Goal: Task Accomplishment & Management: Manage account settings

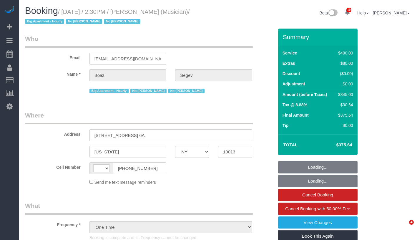
select select "NY"
select select "150"
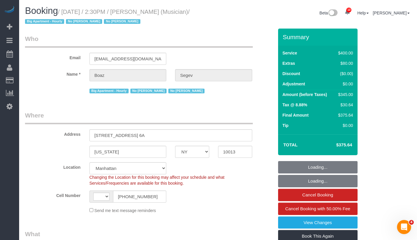
select select "string:US"
select select "string:stripe-pm_1REFtd4VGloSiKo7nBIBXItF"
select select "number:60"
select select "number:76"
select select "number:15"
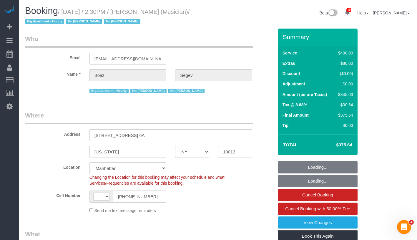
select select "number:5"
select select "object:1379"
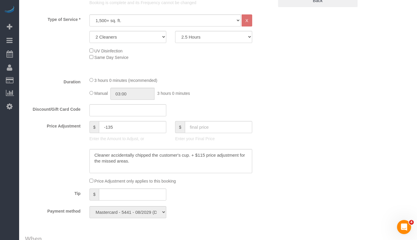
scroll to position [289, 0]
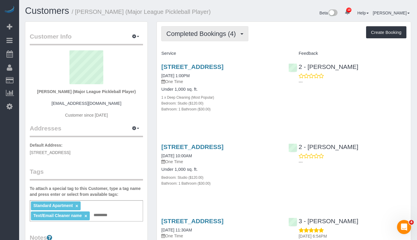
click at [214, 35] on span "Completed Bookings (4)" at bounding box center [202, 33] width 72 height 7
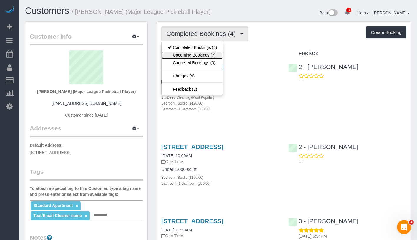
click at [205, 53] on link "Upcoming Bookings (7)" at bounding box center [192, 55] width 61 height 8
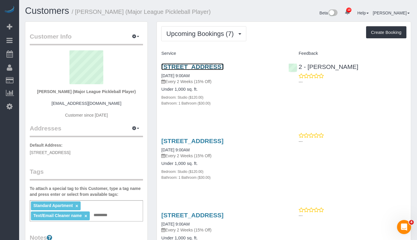
click at [201, 66] on link "18 6th Ave, Apt. 408, Brooklyn, NY 11217" at bounding box center [192, 66] width 62 height 7
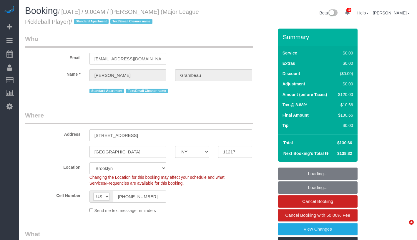
select select "NY"
select select "spot1"
select select "object:1382"
select select "number:57"
select select "number:75"
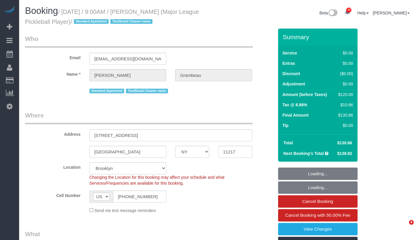
select select "number:15"
select select "number:6"
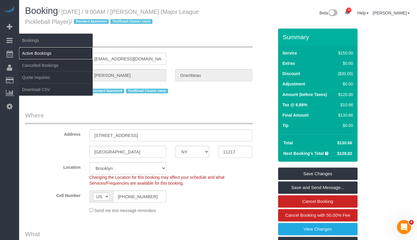
click at [44, 55] on link "Active Bookings" at bounding box center [56, 53] width 74 height 12
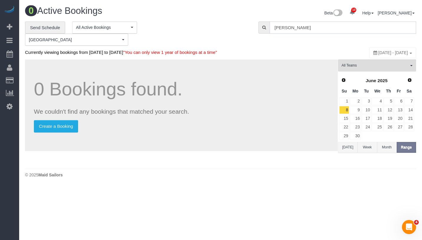
click at [333, 27] on input "amy baron" at bounding box center [342, 27] width 146 height 12
paste input "Chih Hom Wang"
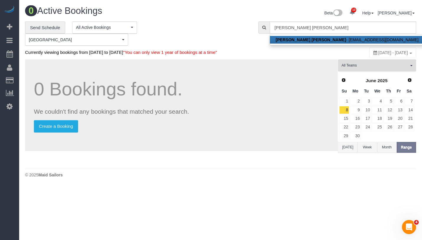
click at [317, 40] on link "Chih Hom Wang - chvwang@mofa.gov.tw" at bounding box center [347, 40] width 155 height 8
type input "[EMAIL_ADDRESS][DOMAIN_NAME]"
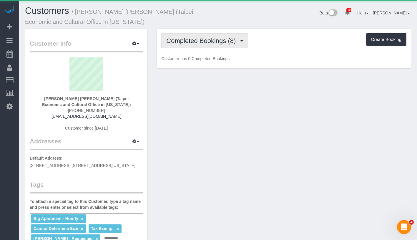
click at [194, 41] on span "Completed Bookings (8)" at bounding box center [202, 40] width 72 height 7
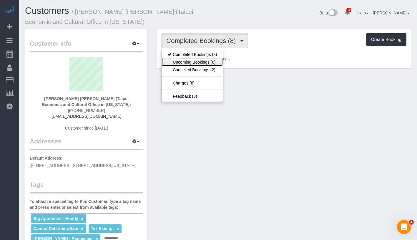
click at [203, 62] on link "Upcoming Bookings (6)" at bounding box center [192, 62] width 61 height 8
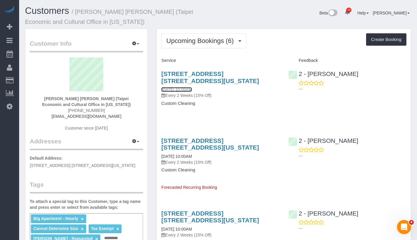
click at [183, 88] on link "09/10/2025 10:00AM" at bounding box center [176, 89] width 31 height 5
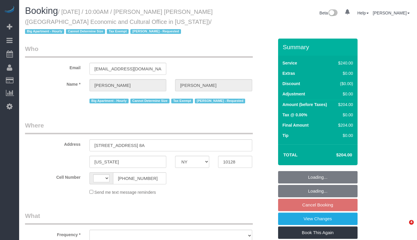
select select "NY"
select select "string:US"
select select "object:722"
select select "string:stripe-pm_1RLUCB4VGloSiKo7MvFMC4eX"
select select "180"
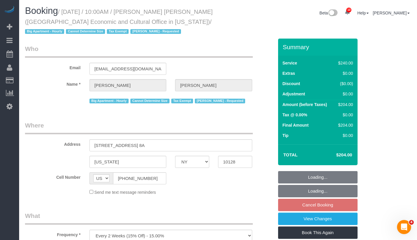
select select "number:58"
select select "number:71"
select select "number:15"
select select "number:6"
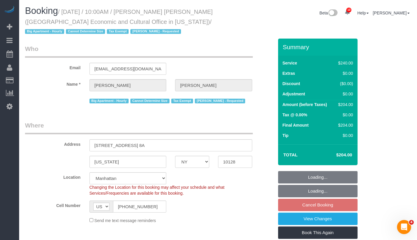
select select "object:1007"
select select "spot3"
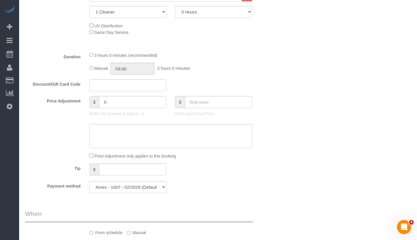
scroll to position [380, 0]
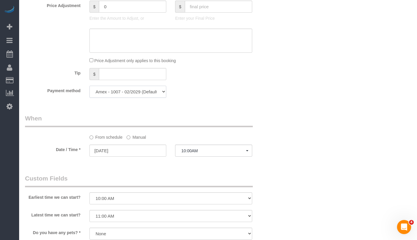
click at [128, 92] on select "Amex - 1007 - 02/2029 (Default) Add Credit Card ─────────────── Cash Check Payp…" at bounding box center [128, 92] width 77 height 12
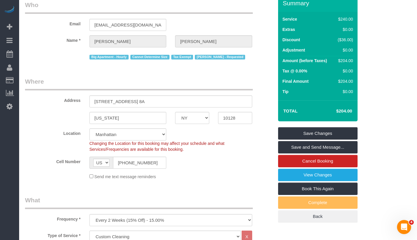
scroll to position [0, 0]
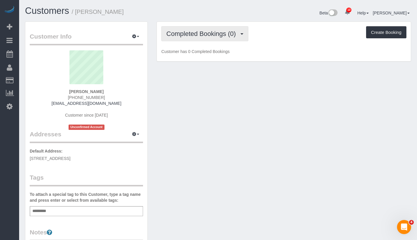
click at [219, 36] on span "Completed Bookings (0)" at bounding box center [202, 33] width 72 height 7
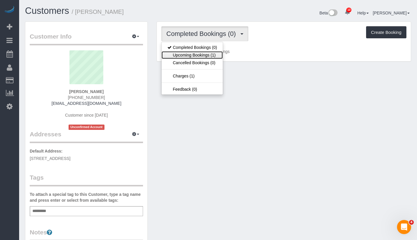
click at [204, 54] on link "Upcoming Bookings (1)" at bounding box center [192, 55] width 61 height 8
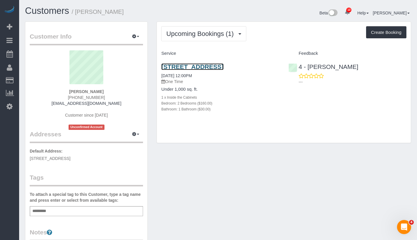
click at [215, 67] on link "45 Cross Street, Apt. 27, Medford, MA 02155" at bounding box center [192, 66] width 62 height 7
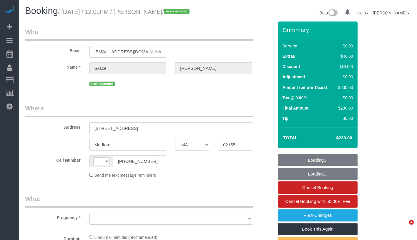
select select "MA"
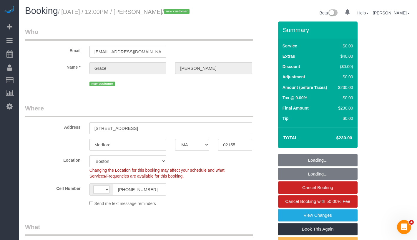
select select "string:stripe-pm_1S3NpY4VGloSiKo77weqbv92"
select select "string:[GEOGRAPHIC_DATA]"
select select "object:716"
select select "spot1"
select select "object:923"
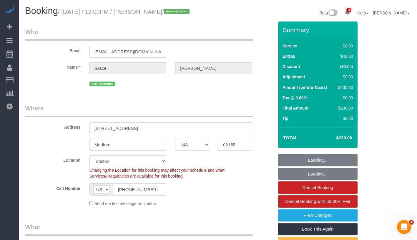
select select "2"
select select "number:59"
select select "number:75"
select select "number:15"
select select "number:5"
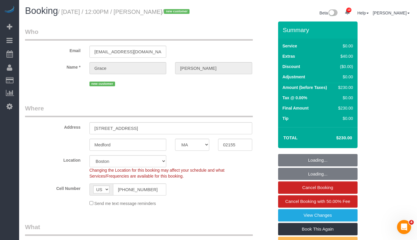
select select "2"
click at [351, 221] on link "View Changes" at bounding box center [318, 215] width 80 height 12
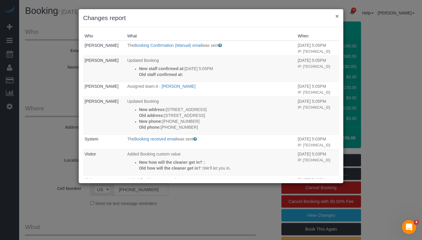
click at [335, 16] on button "×" at bounding box center [337, 16] width 4 height 6
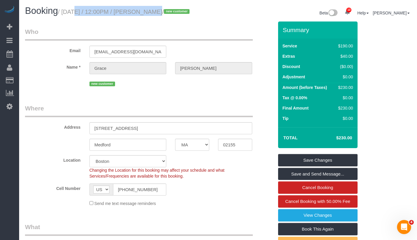
drag, startPoint x: 65, startPoint y: 13, endPoint x: 149, endPoint y: 13, distance: 83.6
click at [149, 13] on small "/ September 04, 2025 / 12:00PM / Grace Mancuso / new customer" at bounding box center [124, 12] width 133 height 6
copy small "September 04, 2025 / 12:00PM"
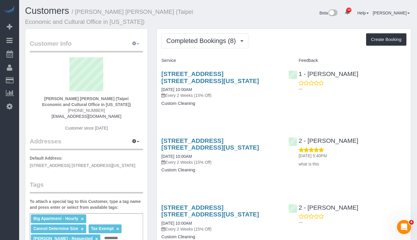
click at [137, 46] on button "button" at bounding box center [135, 43] width 15 height 9
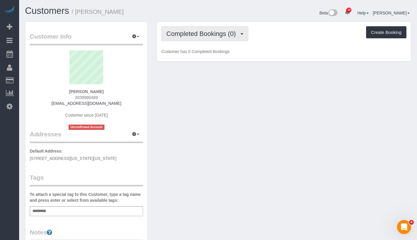
click at [208, 38] on button "Completed Bookings (0)" at bounding box center [204, 33] width 87 height 15
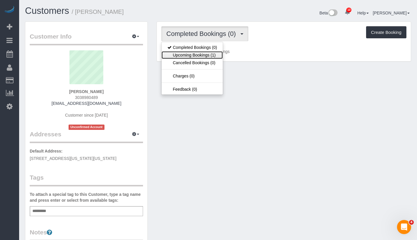
click at [204, 52] on link "Upcoming Bookings (1)" at bounding box center [192, 55] width 61 height 8
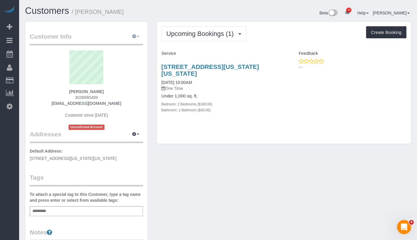
click at [138, 37] on span "button" at bounding box center [138, 36] width 2 height 1
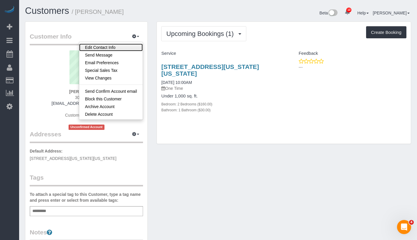
click at [128, 50] on link "Edit Contact Info" at bounding box center [111, 48] width 64 height 8
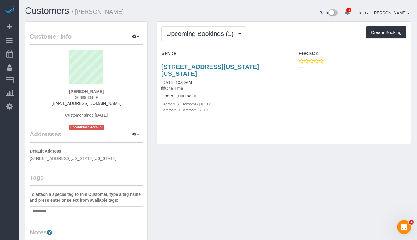
select select "NY"
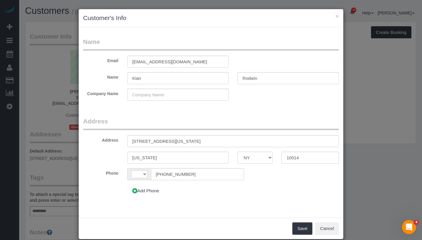
select select "string:[GEOGRAPHIC_DATA]"
click at [167, 140] on input "726 Washington St, 3A, 3A" at bounding box center [232, 141] width 211 height 12
click at [177, 142] on input "726 Washington Street, 3A, 3A" at bounding box center [232, 141] width 211 height 12
drag, startPoint x: 192, startPoint y: 142, endPoint x: 206, endPoint y: 141, distance: 14.2
click at [206, 141] on input "726 Washington Street, Apt. 3A, 3A" at bounding box center [232, 141] width 211 height 12
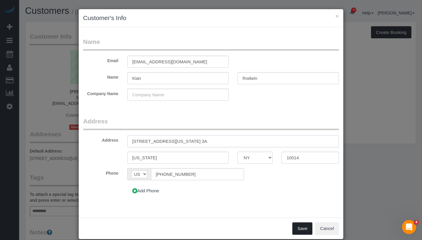
type input "726 Washington Street, Apt. 3A"
click at [302, 229] on button "Save" at bounding box center [302, 228] width 20 height 12
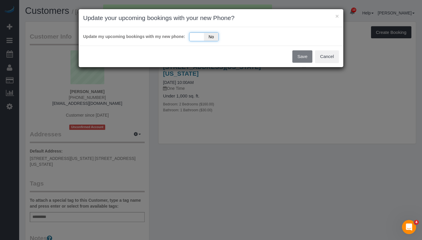
click at [195, 41] on div "Yes No" at bounding box center [203, 36] width 29 height 9
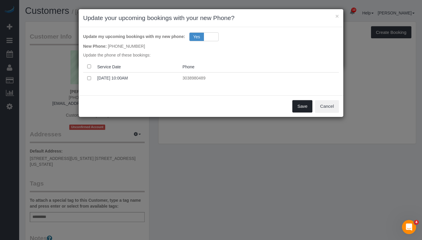
click at [300, 112] on button "Save" at bounding box center [302, 106] width 20 height 12
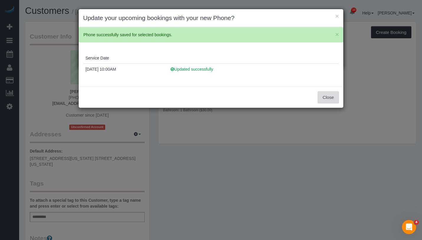
click at [327, 95] on button "Close" at bounding box center [327, 97] width 21 height 12
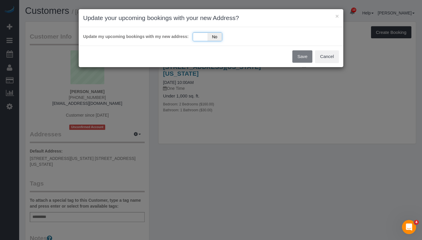
click at [196, 36] on div "Yes No" at bounding box center [207, 36] width 29 height 9
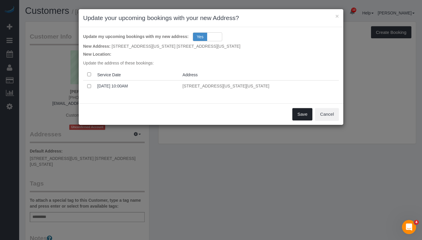
click at [301, 115] on button "Save" at bounding box center [302, 114] width 20 height 12
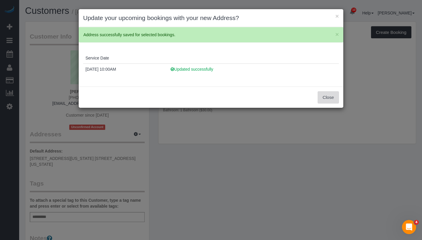
click at [329, 100] on button "Close" at bounding box center [327, 97] width 21 height 12
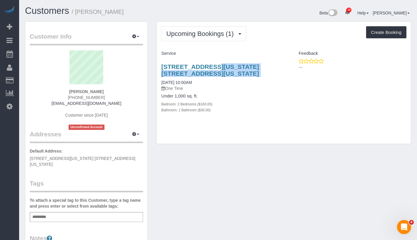
drag, startPoint x: 161, startPoint y: 64, endPoint x: 210, endPoint y: 77, distance: 51.1
click at [210, 77] on div "726 Washington Street, Apt. 3a, New York, NY 10014 09/06/2025 10:00AM One Time …" at bounding box center [220, 91] width 127 height 66
copy div "726 Washington Street, Apt. 3a, New York, NY 10014"
click at [87, 212] on div "Add a tag" at bounding box center [86, 217] width 113 height 10
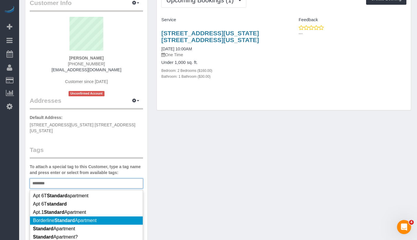
scroll to position [30, 0]
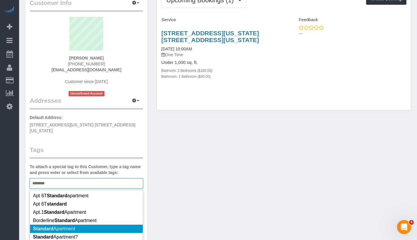
type input "********"
click at [96, 225] on li "Standard Apartment" at bounding box center [86, 229] width 113 height 8
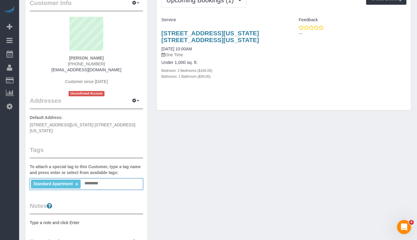
click at [211, 173] on div "Customer Info Edit Contact Info Send Message Email Preferences Special Sales Ta…" at bounding box center [218, 189] width 395 height 402
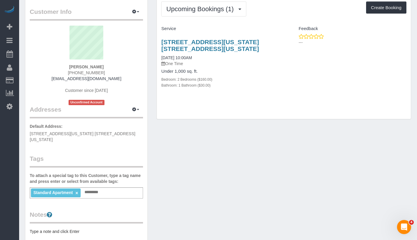
scroll to position [0, 0]
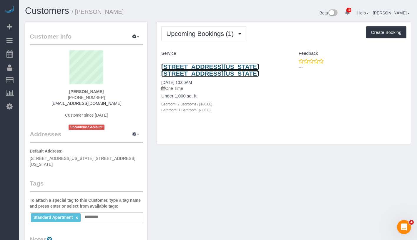
click at [182, 73] on link "726 Washington Street, Apt. 3a, New York, NY 10014" at bounding box center [210, 70] width 98 height 14
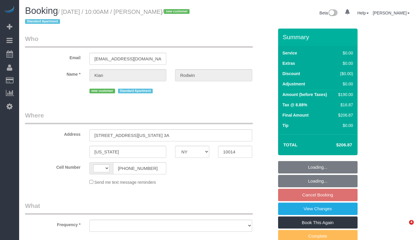
select select "NY"
select select "object:431"
select select "number:56"
select select "number:72"
select select "number:15"
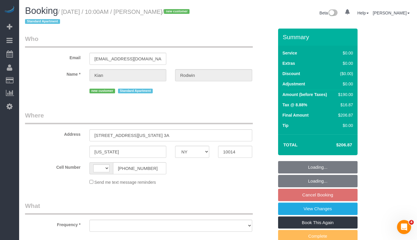
select select "number:5"
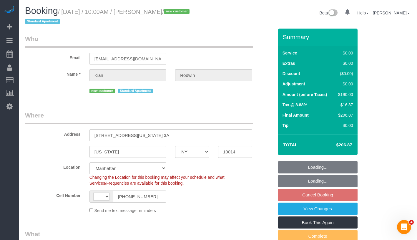
select select "string:[GEOGRAPHIC_DATA]"
select select "string:stripe-pm_1S3Mo04VGloSiKo7wp8bP0EH"
select select "spot2"
select select "object:1353"
select select "2"
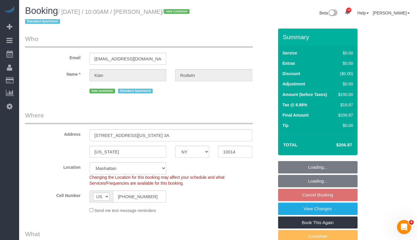
select select "2"
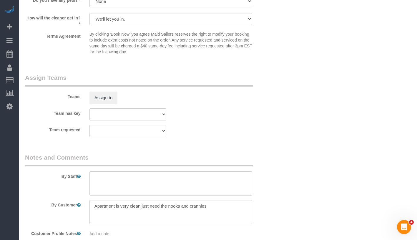
scroll to position [792, 0]
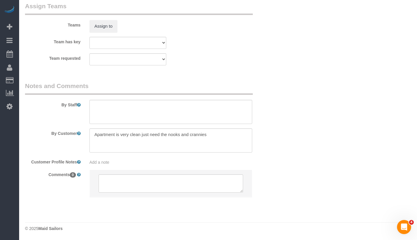
click at [158, 171] on li at bounding box center [171, 183] width 162 height 27
click at [159, 166] on sui-booking-comments "By Staff By Customer Customer Profile Notes Add a note Comments 0" at bounding box center [149, 143] width 249 height 122
click at [159, 164] on div "Add a note" at bounding box center [171, 162] width 163 height 6
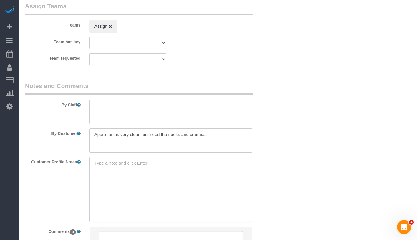
click at [121, 168] on textarea at bounding box center [171, 189] width 163 height 65
paste textarea "800 ft² $1,375 per ft² 4 rooms 2 beds 1 bath"
drag, startPoint x: 93, startPoint y: 172, endPoint x: 115, endPoint y: 191, distance: 28.6
click at [115, 191] on textarea "800 ft² $1,375 per ft² 4 rooms 2 beds 1 bath" at bounding box center [171, 189] width 163 height 65
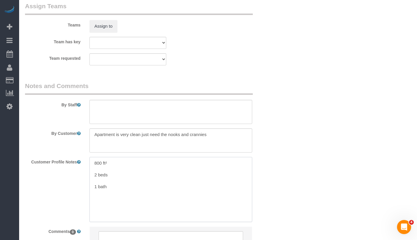
click at [92, 188] on textarea "800 ft² 2 beds 1 bath" at bounding box center [171, 189] width 163 height 65
click at [91, 176] on textarea "800 ft² 2 beds/ 1 bath" at bounding box center [171, 189] width 163 height 65
drag, startPoint x: 91, startPoint y: 176, endPoint x: 140, endPoint y: 178, distance: 49.5
click at [140, 178] on textarea "800 ft² 2 beds/ 1 bath" at bounding box center [171, 189] width 163 height 65
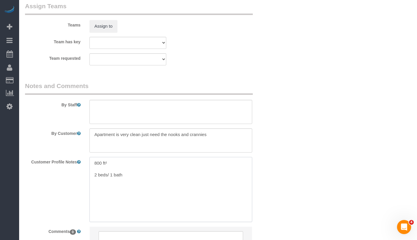
drag, startPoint x: 92, startPoint y: 173, endPoint x: 156, endPoint y: 179, distance: 64.8
click at [156, 179] on textarea "800 ft² 2 beds/ 1 bath" at bounding box center [171, 189] width 163 height 65
click at [94, 164] on textarea "800 ft²" at bounding box center [171, 189] width 163 height 65
click at [103, 161] on textarea "800 ft²" at bounding box center [171, 189] width 163 height 65
paste textarea "2 beds/ 1 bath"
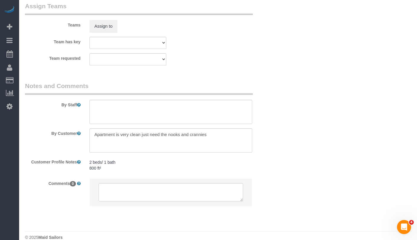
scroll to position [793, 0]
click at [148, 176] on sui-booking-comments "By Staff By Customer Customer Profile Notes 2 beds/ 1 bath 800 ft² 2 beds/ 1 ba…" at bounding box center [149, 145] width 249 height 130
click at [133, 167] on pre "2 beds/ 1 bath 800 ft²" at bounding box center [171, 164] width 163 height 12
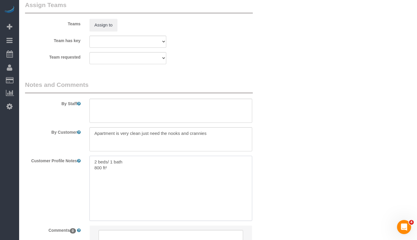
click at [130, 169] on textarea "2 beds/ 1 bath 800 ft²" at bounding box center [171, 188] width 163 height 65
paste textarea "https://streeteasy.com/building/726-washington-street-new_york/3a"
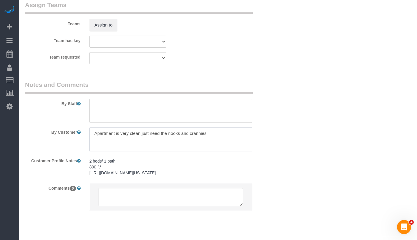
click at [119, 149] on textarea at bounding box center [171, 139] width 163 height 24
click at [93, 163] on pre "2 beds/ 1 bath 800 ft² https://streeteasy.com/building/726-washington-street-ne…" at bounding box center [171, 167] width 163 height 18
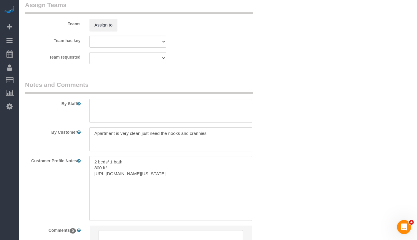
click at [88, 160] on div "2 beds/ 1 bath 800 ft² https://streeteasy.com/building/726-washington-street-ne…" at bounding box center [171, 188] width 172 height 65
click at [95, 161] on textarea "2 beds/ 1 bath 800 ft² https://streeteasy.com/building/726-washington-street-ne…" at bounding box center [171, 188] width 163 height 65
click at [100, 160] on textarea "2 beds/ 1 bath 800 ft² https://streeteasy.com/building/726-washington-street-ne…" at bounding box center [171, 188] width 163 height 65
paste textarea "726 Washington Street, New York, NY 10014"
type textarea "726 Washington Street, New York, NY 10014 2 beds/ 1 bath 800 ft² https://street…"
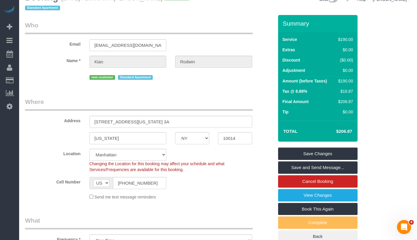
scroll to position [0, 0]
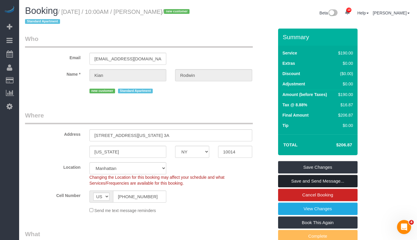
click at [323, 182] on link "Save and Send Message..." at bounding box center [318, 181] width 80 height 12
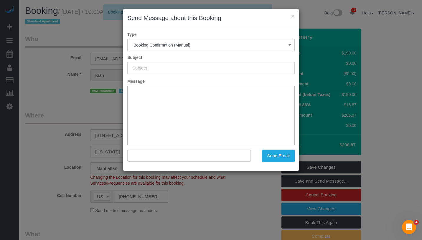
type input "Cleaning Confirmed for 09/06/2025 at 10:00am"
type input ""Kian Rodwin" <kian@rodwin3d.com>"
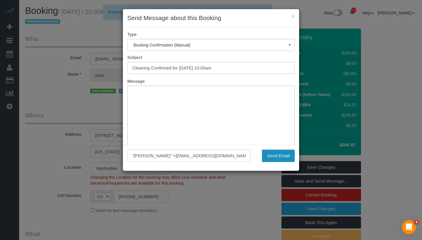
click at [271, 158] on button "Send Email" at bounding box center [278, 156] width 33 height 12
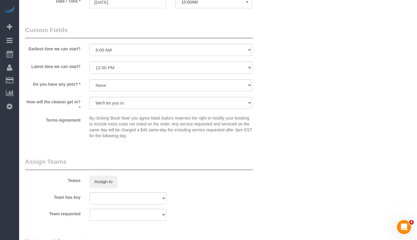
scroll to position [655, 0]
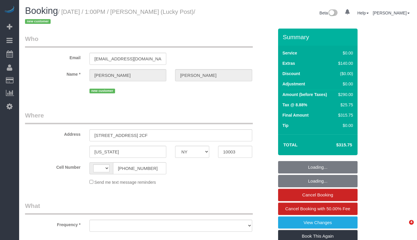
select select "NY"
select select "string:[GEOGRAPHIC_DATA]"
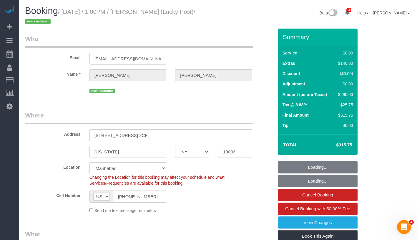
select select "object:823"
select select "string:stripe-pm_1S30eP4VGloSiKo7g0pfCIko"
select select "spot1"
select select "number:60"
select select "number:90"
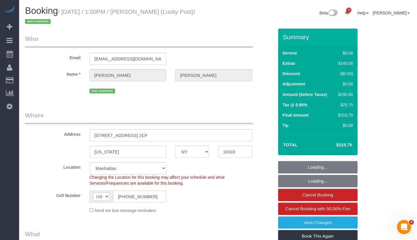
select select "number:15"
select select "number:5"
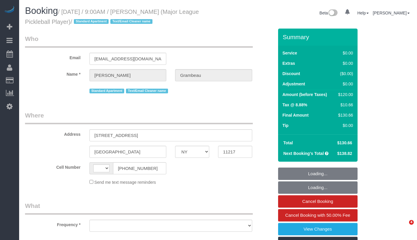
select select "NY"
select select "string:[GEOGRAPHIC_DATA]"
select select "object:721"
select select "string:stripe-pm_1Ooqd44VGloSiKo7MRmvAzQ5"
select select "spot1"
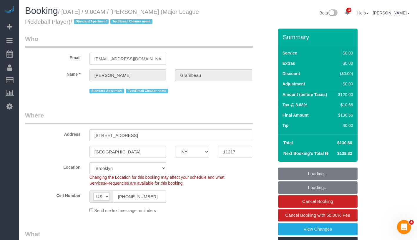
select select "object:1346"
select select "number:57"
select select "number:75"
select select "number:15"
select select "number:6"
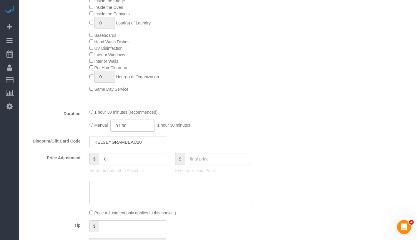
scroll to position [356, 0]
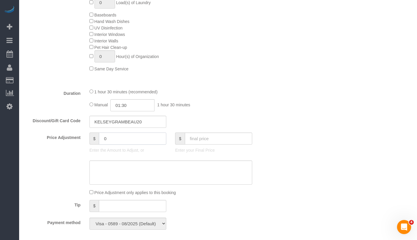
click at [122, 138] on input "0" at bounding box center [132, 139] width 67 height 12
type input "-60"
click at [156, 174] on textarea at bounding box center [171, 173] width 163 height 24
type textarea "broken mug"
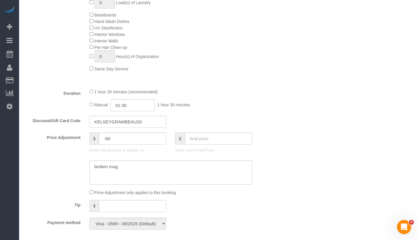
click at [255, 142] on div "$ Enter your Final Price" at bounding box center [214, 145] width 86 height 24
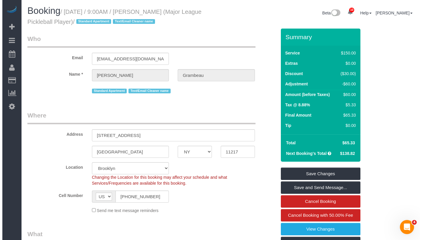
scroll to position [0, 0]
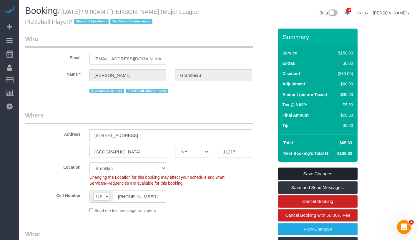
click at [336, 178] on link "Save Changes" at bounding box center [318, 174] width 80 height 12
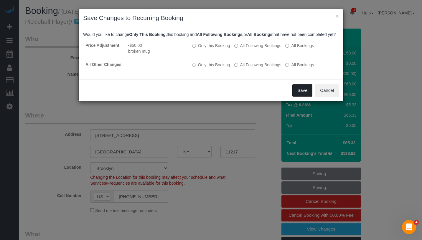
click at [300, 97] on button "Save" at bounding box center [302, 90] width 20 height 12
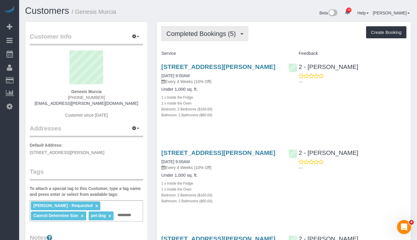
click at [222, 34] on span "Completed Bookings (5)" at bounding box center [202, 33] width 72 height 7
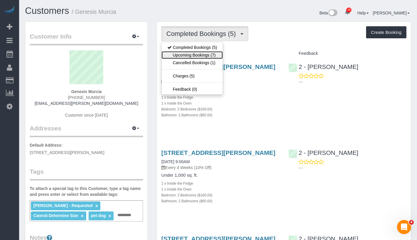
click at [208, 54] on link "Upcoming Bookings (7)" at bounding box center [192, 55] width 61 height 8
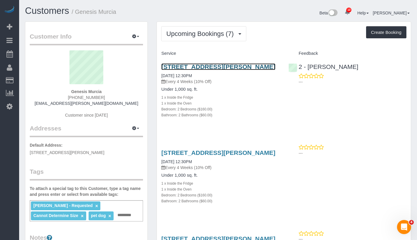
click at [244, 67] on link "[STREET_ADDRESS][PERSON_NAME]" at bounding box center [218, 66] width 114 height 7
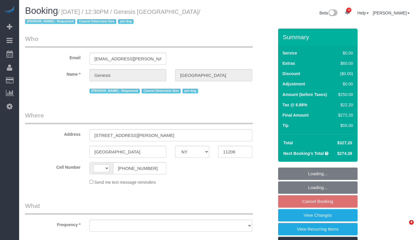
select select "NY"
select select "2"
select select "number:89"
select select "number:90"
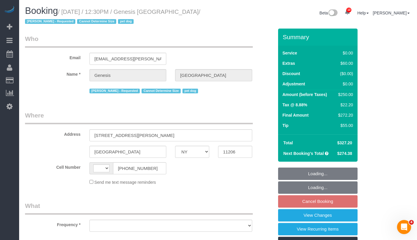
select select "number:13"
select select "number:5"
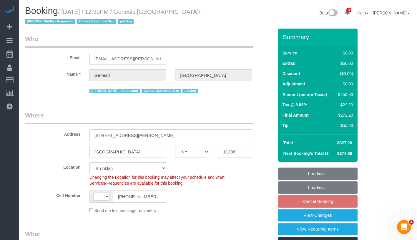
select select "string:stripe-pm_1RLyfh4VGloSiKo7aI2pAOi1"
select select "string:[GEOGRAPHIC_DATA]"
select select "object:1032"
select select "2"
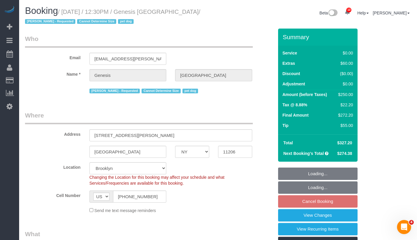
select select "object:1416"
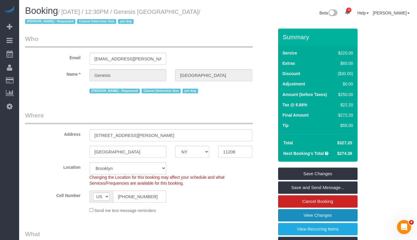
click at [332, 214] on link "View Changes" at bounding box center [318, 215] width 80 height 12
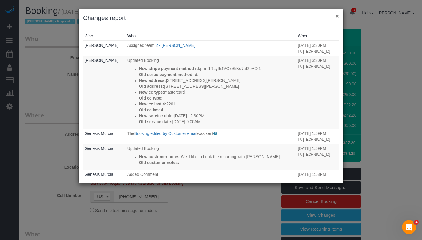
click at [337, 15] on button "×" at bounding box center [337, 16] width 4 height 6
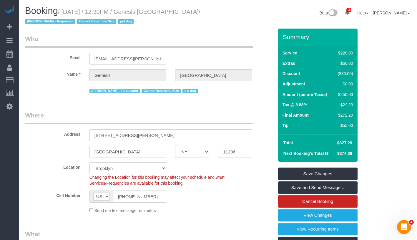
drag, startPoint x: 159, startPoint y: 11, endPoint x: 198, endPoint y: 10, distance: 39.5
click at [198, 10] on small "/ [DATE] / 12:30PM / Genesis [GEOGRAPHIC_DATA] / [PERSON_NAME] - Requested Cann…" at bounding box center [113, 17] width 176 height 16
copy small "Genesis Murcia"
click at [351, 217] on link "View Changes" at bounding box center [318, 215] width 80 height 12
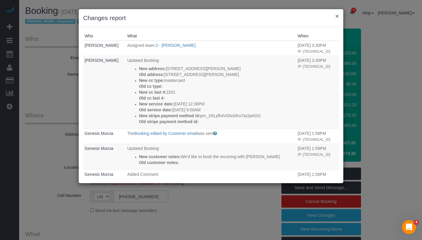
click at [336, 14] on button "×" at bounding box center [337, 16] width 4 height 6
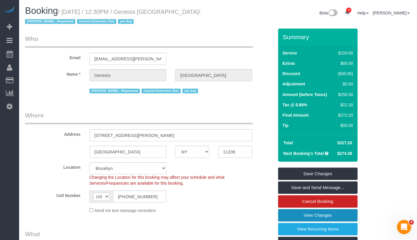
click at [345, 216] on link "View Changes" at bounding box center [318, 215] width 80 height 12
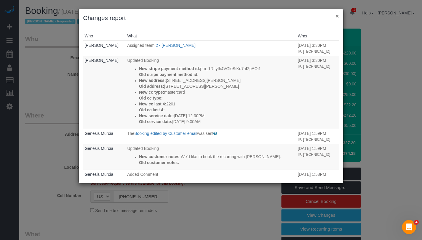
click at [336, 16] on button "×" at bounding box center [337, 16] width 4 height 6
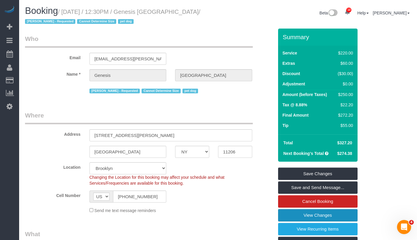
click at [354, 216] on link "View Changes" at bounding box center [318, 215] width 80 height 12
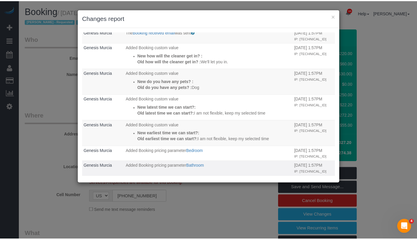
scroll to position [164, 0]
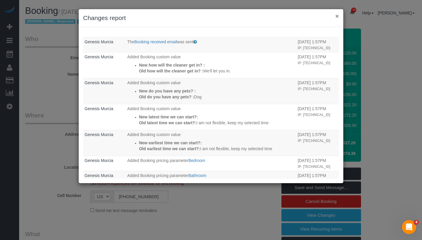
click at [338, 17] on button "×" at bounding box center [337, 16] width 4 height 6
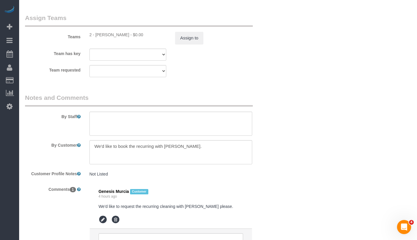
scroll to position [888, 0]
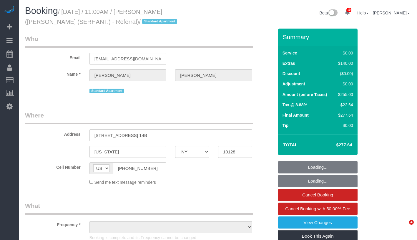
select select "NY"
select select "number:58"
select select "number:72"
select select "number:15"
select select "number:5"
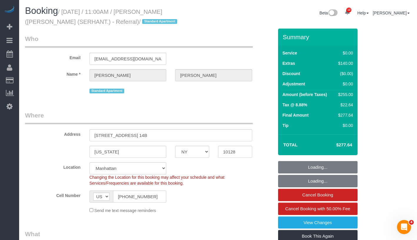
select select "object:1368"
select select "1"
select select "spot1"
select select "1"
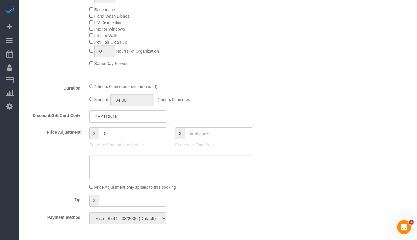
scroll to position [394, 0]
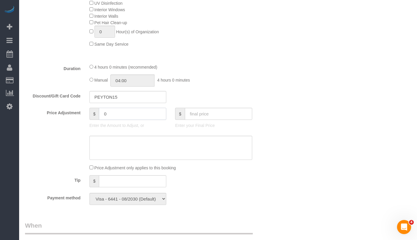
click at [111, 110] on input "0" at bounding box center [132, 114] width 67 height 12
type input "-50"
click at [106, 140] on textarea at bounding box center [171, 148] width 163 height 24
type textarea "Google review"
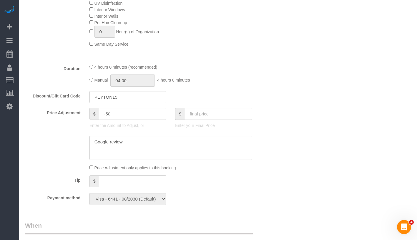
click at [296, 132] on div "Who Email judyzhuyan@gmail.com Name * Yan Zhu Standard Apartment Where Address …" at bounding box center [218, 141] width 386 height 1015
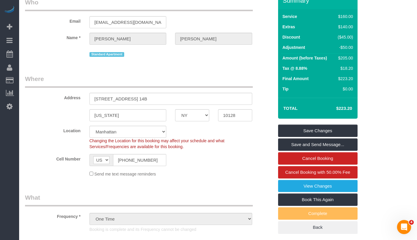
scroll to position [0, 0]
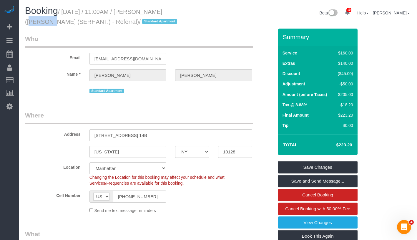
drag, startPoint x: 155, startPoint y: 11, endPoint x: 176, endPoint y: 12, distance: 21.2
click at [176, 12] on small "/ September 02, 2025 / 11:00AM / Yan Zhu (Peyton Yen (SERHANT.) - Referral) / S…" at bounding box center [102, 17] width 154 height 16
copy small "Yan Zhu"
click at [325, 180] on link "Save and Send Message..." at bounding box center [318, 181] width 80 height 12
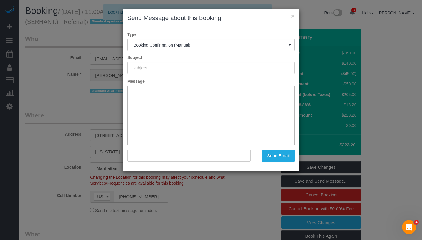
type input "Cleaning Confirmed for 09/02/2025 at 11:00am"
type input ""Yan Zhu" <judyzhuyan@gmail.com>"
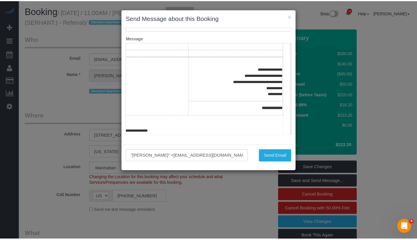
scroll to position [95, 55]
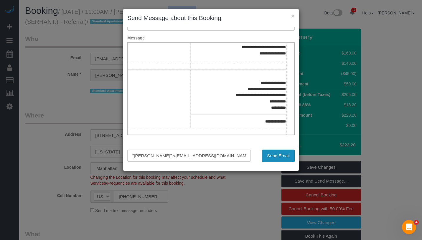
click at [283, 158] on button "Send Email" at bounding box center [278, 156] width 33 height 12
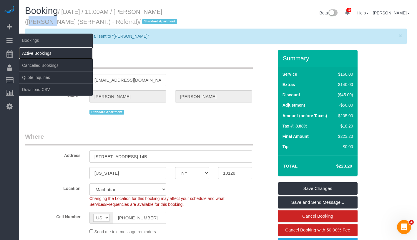
click at [34, 52] on link "Active Bookings" at bounding box center [56, 53] width 74 height 12
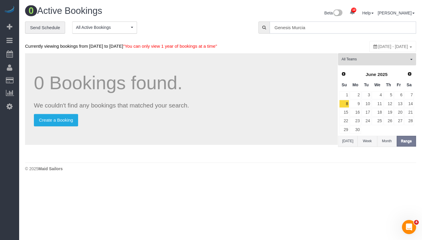
click at [311, 31] on input "Genesis Murcia" at bounding box center [342, 27] width 146 height 12
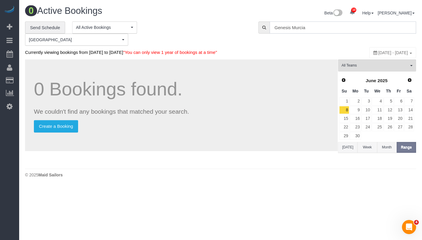
click at [311, 31] on input "Genesis Murcia" at bounding box center [342, 27] width 146 height 12
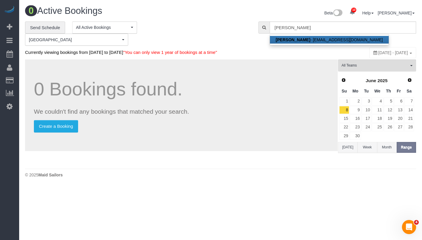
click at [307, 39] on link "Yan Zhu - judyzhuyan@gmail.com" at bounding box center [329, 40] width 119 height 8
type input "judyzhuyan@gmail.com"
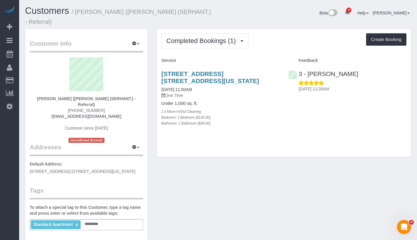
click at [107, 219] on div "Standard Apartment × Add a tag" at bounding box center [86, 224] width 113 height 11
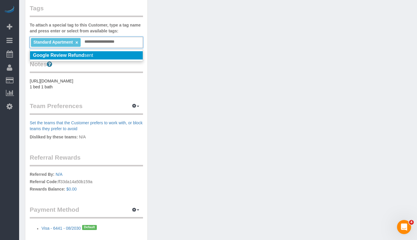
type input "**********"
click at [100, 51] on li "Google Review Refund sent" at bounding box center [86, 55] width 113 height 8
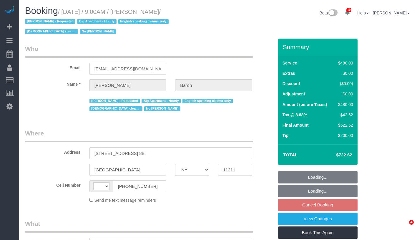
select select "NY"
select select "string:stripe-pm_1ObBJy4VGloSiKo7zzcBv4sT"
select select "2"
select select "180"
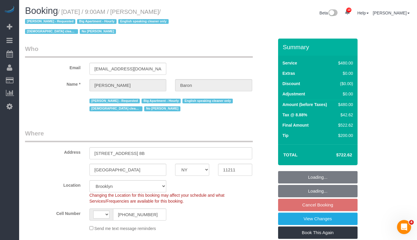
select select "object:566"
select select "string:[GEOGRAPHIC_DATA]"
select select "spot2"
click at [350, 219] on link "View Changes" at bounding box center [318, 219] width 80 height 12
select select "number:89"
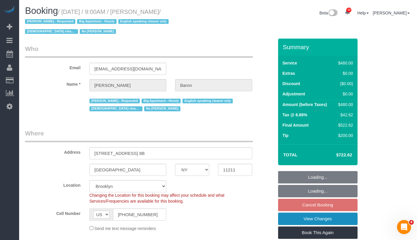
select select "number:90"
select select "number:15"
select select "number:5"
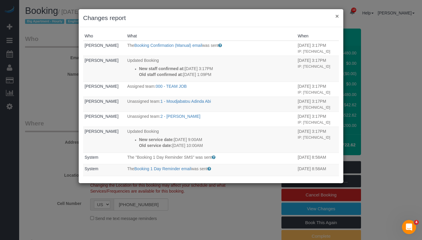
click at [335, 17] on button "×" at bounding box center [337, 16] width 4 height 6
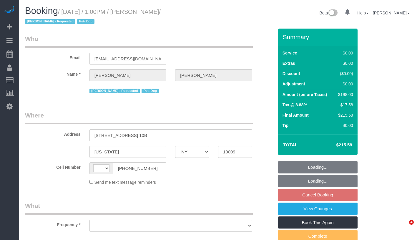
select select "NY"
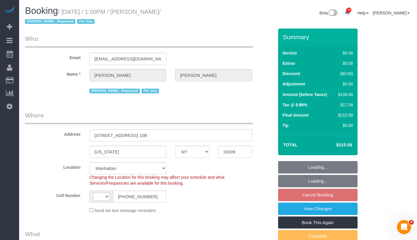
select select "string:US"
select select "object:739"
select select "string:stripe-pm_1R6C1Q4VGloSiKo7cZxjNZvF"
select select "2"
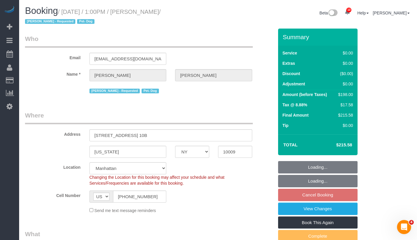
select select "spot6"
select select "number:57"
select select "number:74"
select select "number:13"
select select "number:5"
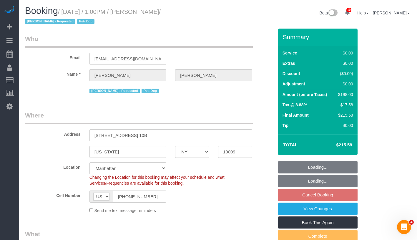
select select "object:1384"
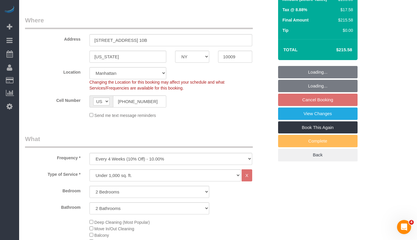
select select "2"
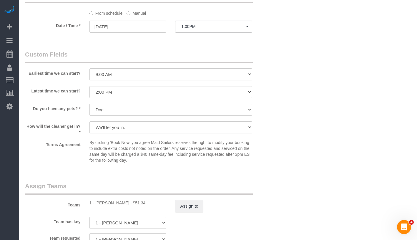
scroll to position [656, 0]
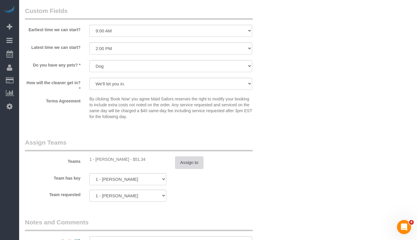
click at [190, 164] on button "Assign to" at bounding box center [189, 162] width 28 height 12
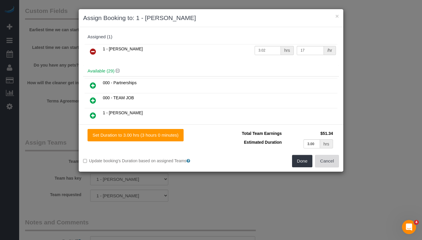
click at [334, 159] on button "Cancel" at bounding box center [327, 161] width 24 height 12
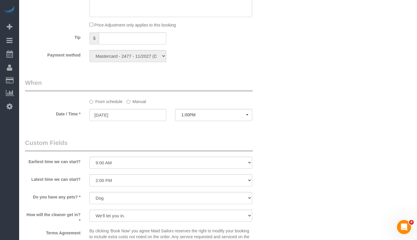
scroll to position [496, 0]
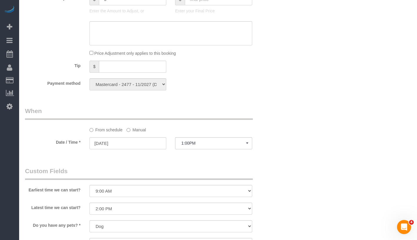
click at [135, 126] on label "Manual" at bounding box center [136, 129] width 19 height 8
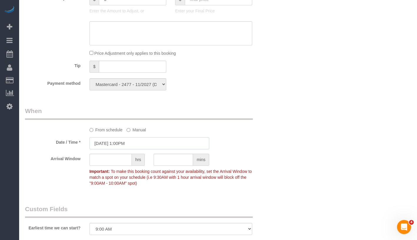
click at [160, 144] on input "09/05/2025 1:00PM" at bounding box center [150, 143] width 120 height 12
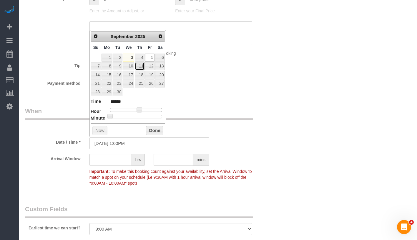
click at [141, 68] on link "11" at bounding box center [140, 66] width 10 height 8
type input "[DATE] 1:00PM"
click at [158, 127] on button "Done" at bounding box center [154, 130] width 17 height 9
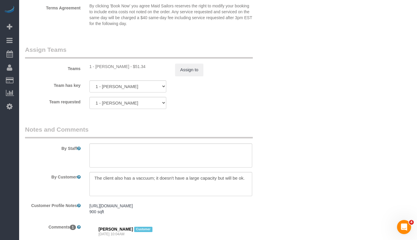
scroll to position [786, 0]
click at [194, 72] on button "Assign to" at bounding box center [189, 70] width 28 height 12
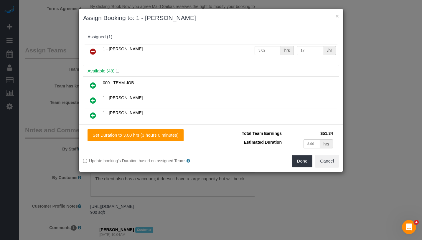
click at [92, 49] on icon at bounding box center [93, 51] width 6 height 7
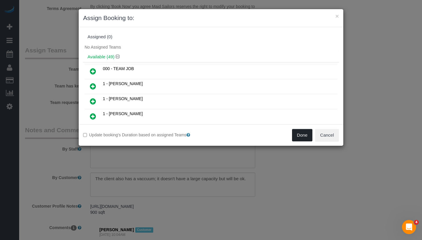
click at [303, 133] on button "Done" at bounding box center [302, 135] width 21 height 12
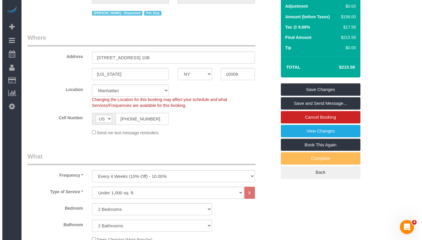
scroll to position [0, 0]
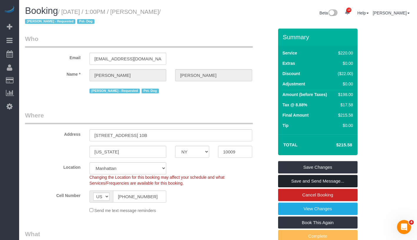
click at [341, 179] on link "Save and Send Message..." at bounding box center [318, 181] width 80 height 12
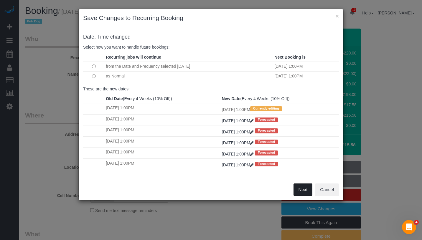
click at [302, 188] on button "Next" at bounding box center [302, 189] width 19 height 12
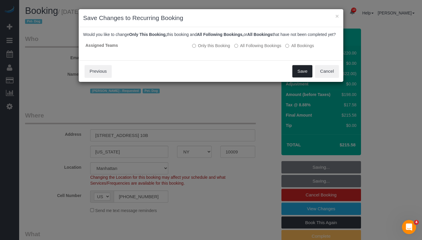
click at [300, 77] on button "Save" at bounding box center [302, 71] width 20 height 12
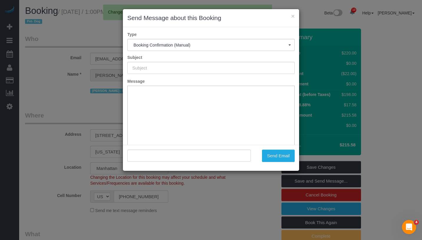
type input "Cleaning Confirmed for 09/11/2025 at 1:00pm"
type input ""Johanna Osburn" <johannaosburn@gmail.com>"
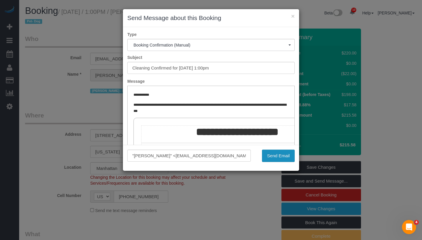
click at [279, 155] on button "Send Email" at bounding box center [278, 156] width 33 height 12
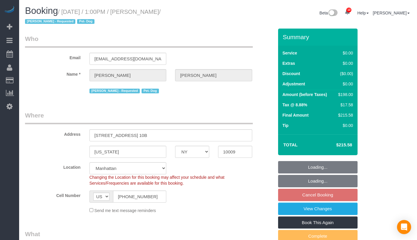
select select "NY"
select select "number:57"
select select "number:74"
select select "number:13"
select select "number:5"
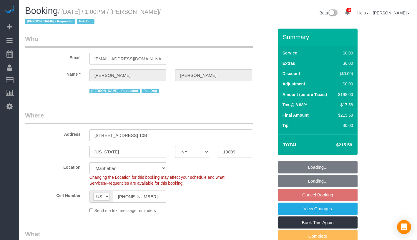
select select "object:1379"
select select "spot6"
select select "2"
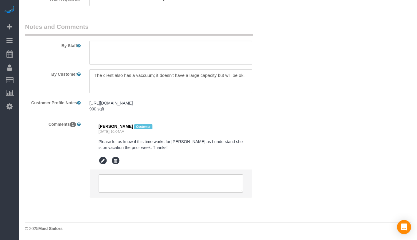
scroll to position [867, 0]
click at [170, 185] on textarea at bounding box center [171, 183] width 145 height 18
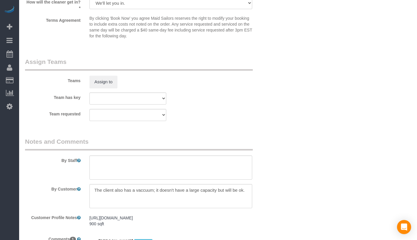
scroll to position [892, 0]
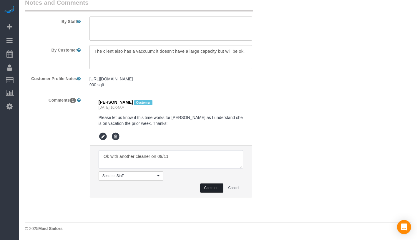
type textarea "Ok with another cleaner on 09/11"
click at [207, 186] on button "Comment" at bounding box center [211, 187] width 23 height 9
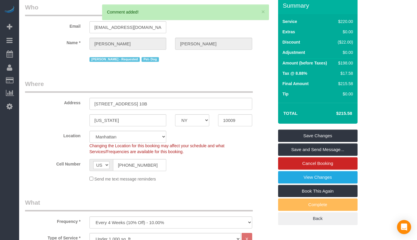
scroll to position [0, 0]
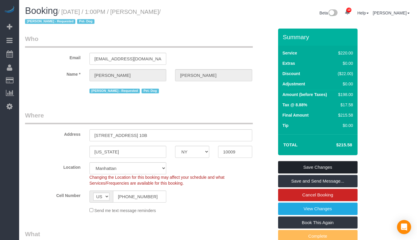
click at [352, 168] on link "Save Changes" at bounding box center [318, 167] width 80 height 12
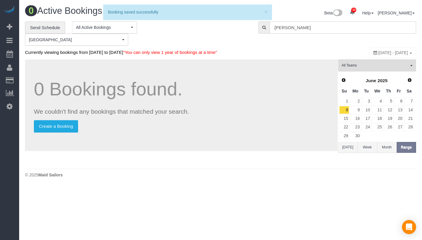
click at [312, 27] on input "[PERSON_NAME]" at bounding box center [342, 27] width 146 height 12
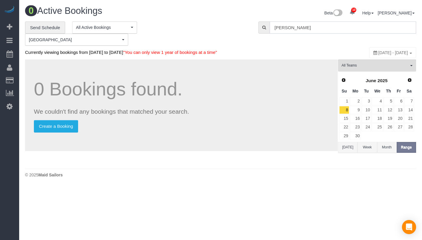
click at [311, 30] on input "[PERSON_NAME]" at bounding box center [342, 27] width 146 height 12
paste input "[PERSON_NAME]"
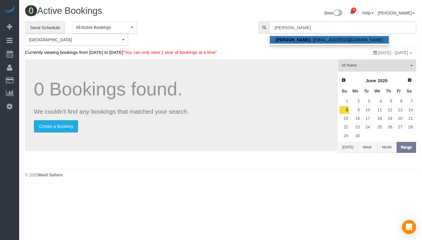
click at [311, 41] on link "[PERSON_NAME] - [PERSON_NAME][EMAIL_ADDRESS][DOMAIN_NAME]" at bounding box center [329, 40] width 119 height 8
type input "[EMAIL_ADDRESS][DOMAIN_NAME]"
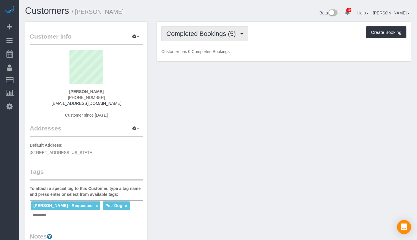
click at [218, 36] on span "Completed Bookings (5)" at bounding box center [202, 33] width 72 height 7
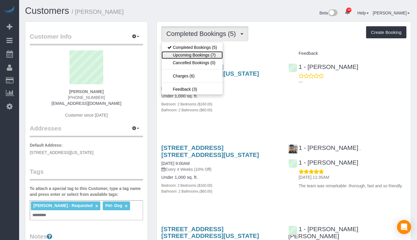
click at [205, 54] on link "Upcoming Bookings (7)" at bounding box center [192, 55] width 61 height 8
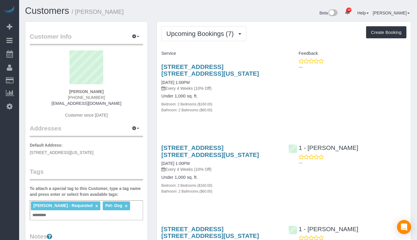
drag, startPoint x: 156, startPoint y: 83, endPoint x: 206, endPoint y: 81, distance: 49.5
copy link "[DATE] 1:00PM"
